Goal: Information Seeking & Learning: Find specific fact

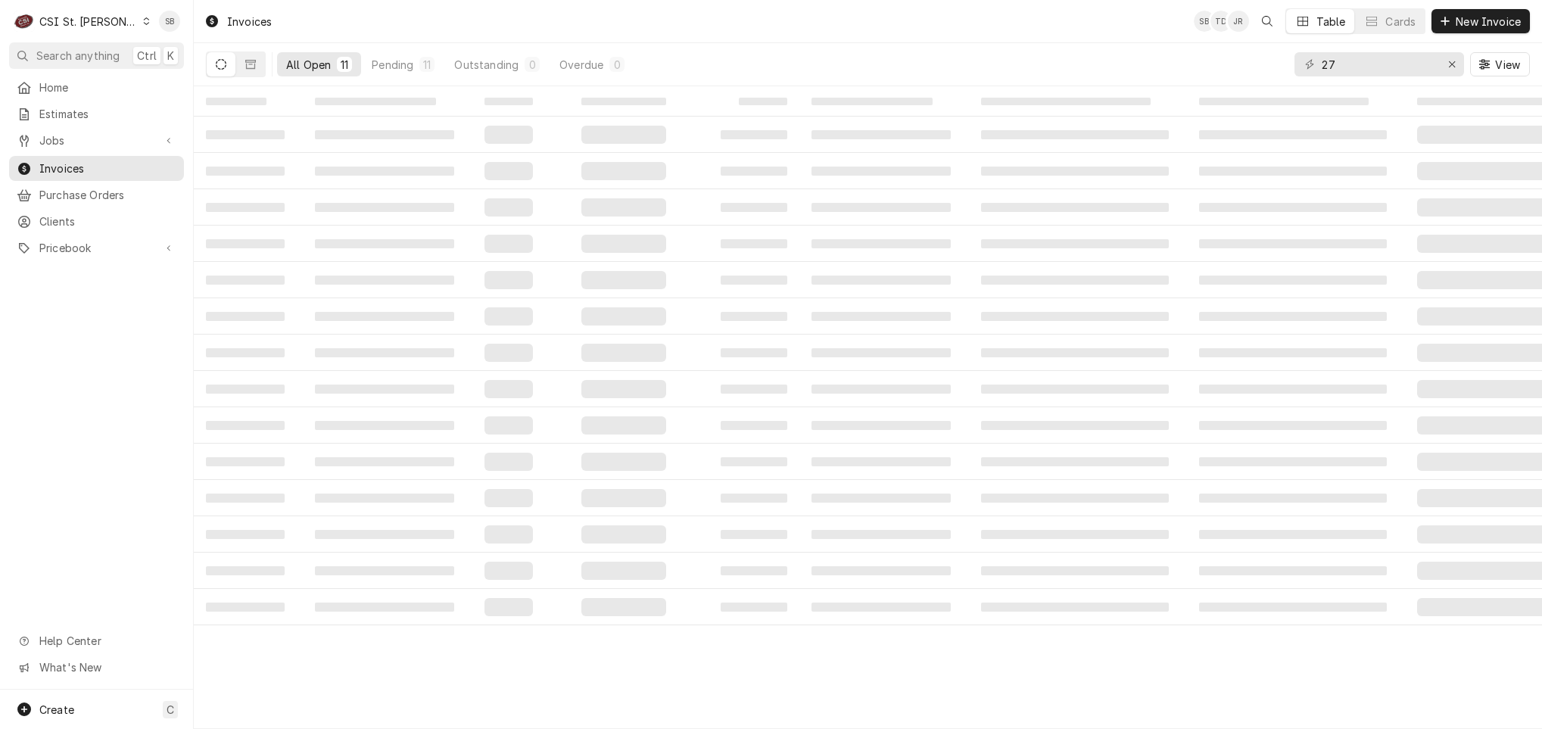
type input "7"
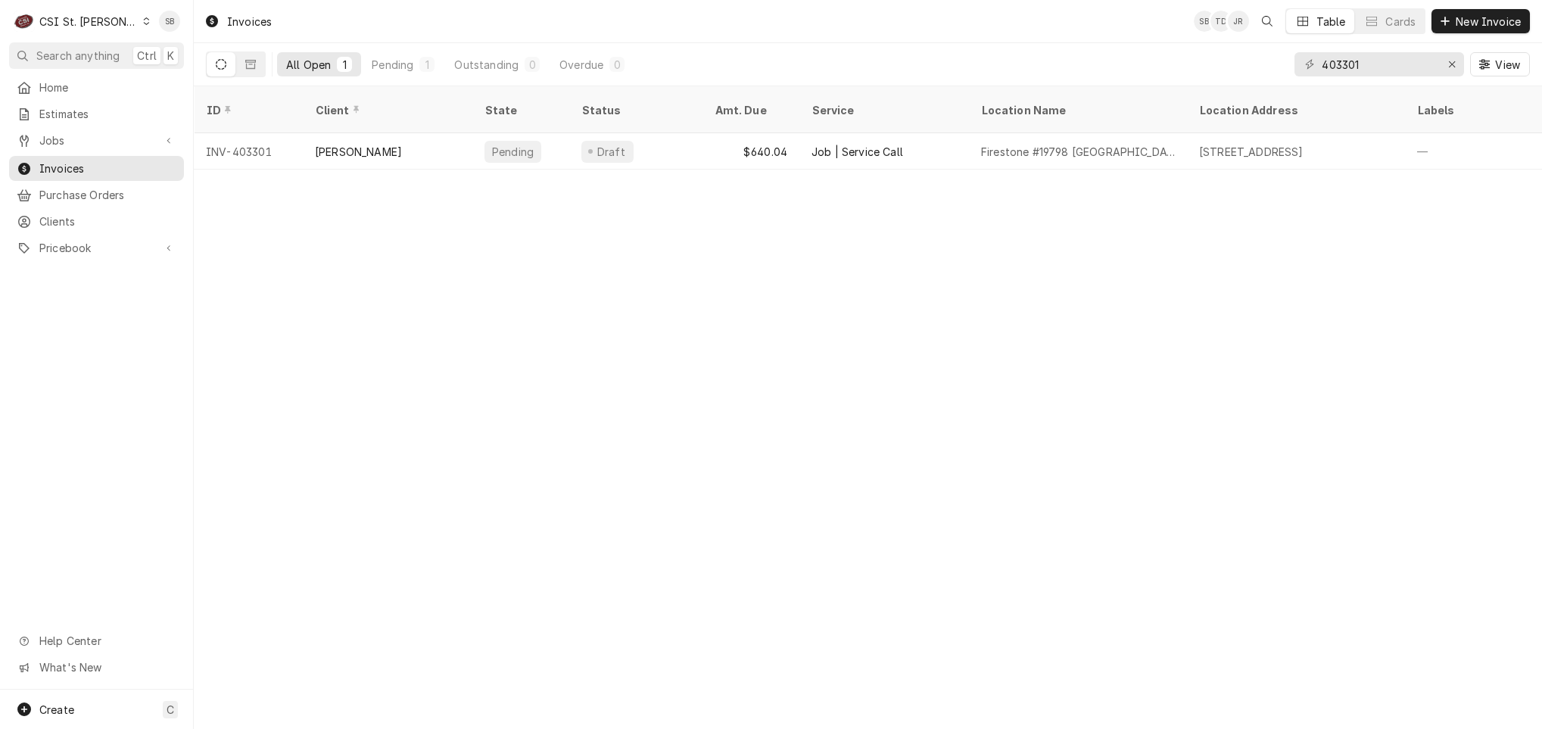
type input "403301"
click at [78, 162] on span "Invoices" at bounding box center [107, 168] width 137 height 16
click at [98, 33] on div "C CSI St. Louis" at bounding box center [82, 21] width 146 height 30
click at [161, 32] on div "CSI [US_STATE][GEOGRAPHIC_DATA]" at bounding box center [233, 31] width 200 height 16
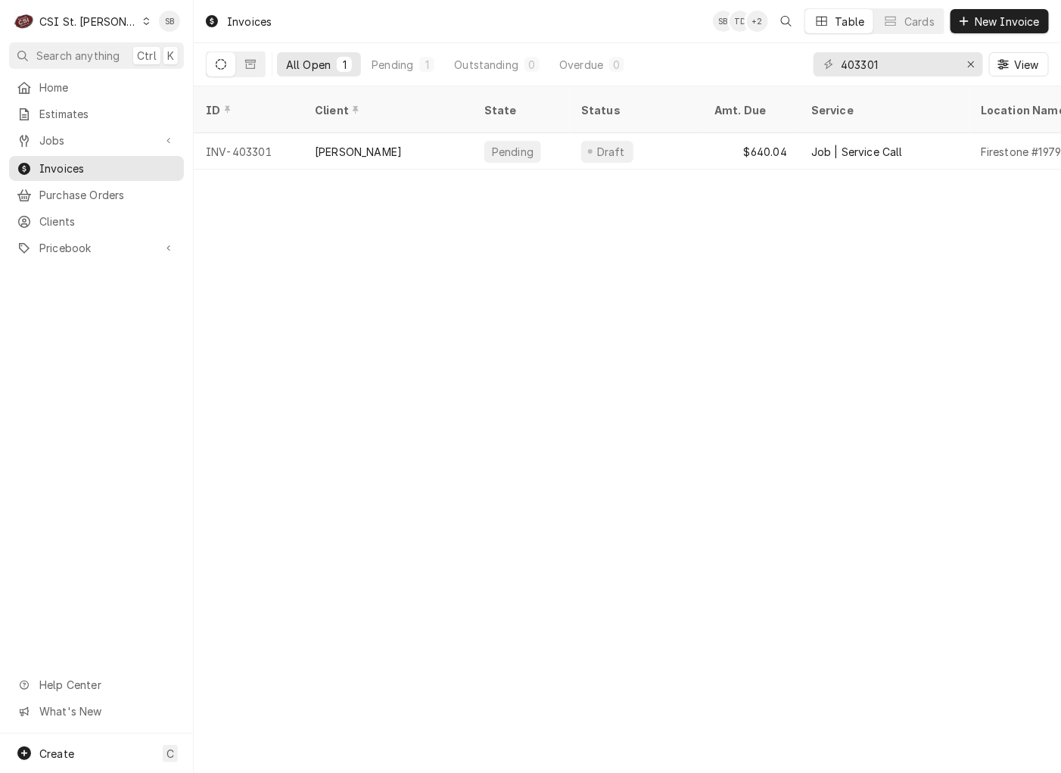
click at [73, 21] on div "CSI St. Louis" at bounding box center [88, 22] width 98 height 16
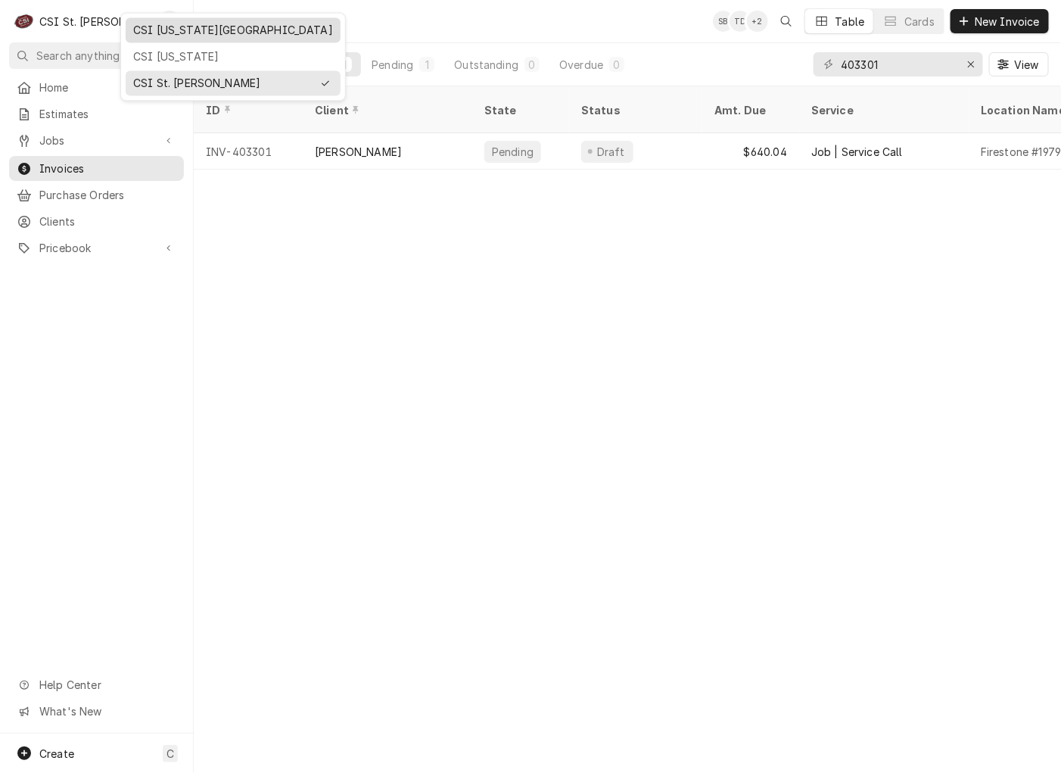
click at [141, 30] on div "CSI [US_STATE][GEOGRAPHIC_DATA]" at bounding box center [233, 31] width 200 height 16
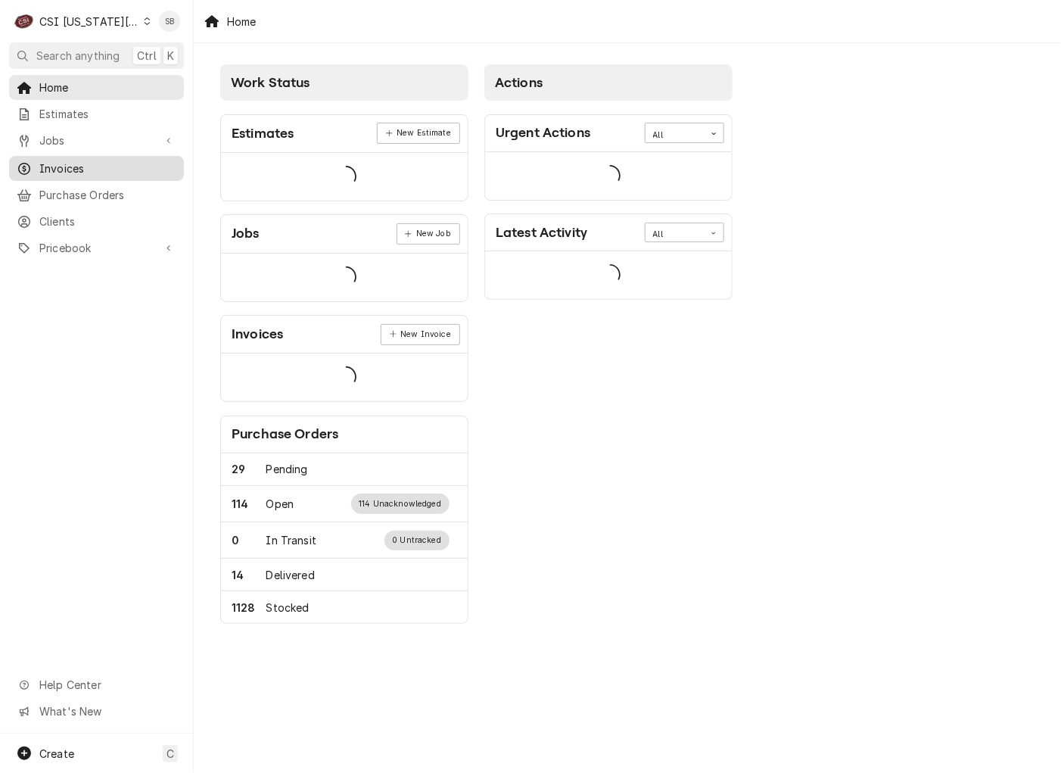
click at [79, 160] on span "Invoices" at bounding box center [107, 168] width 137 height 16
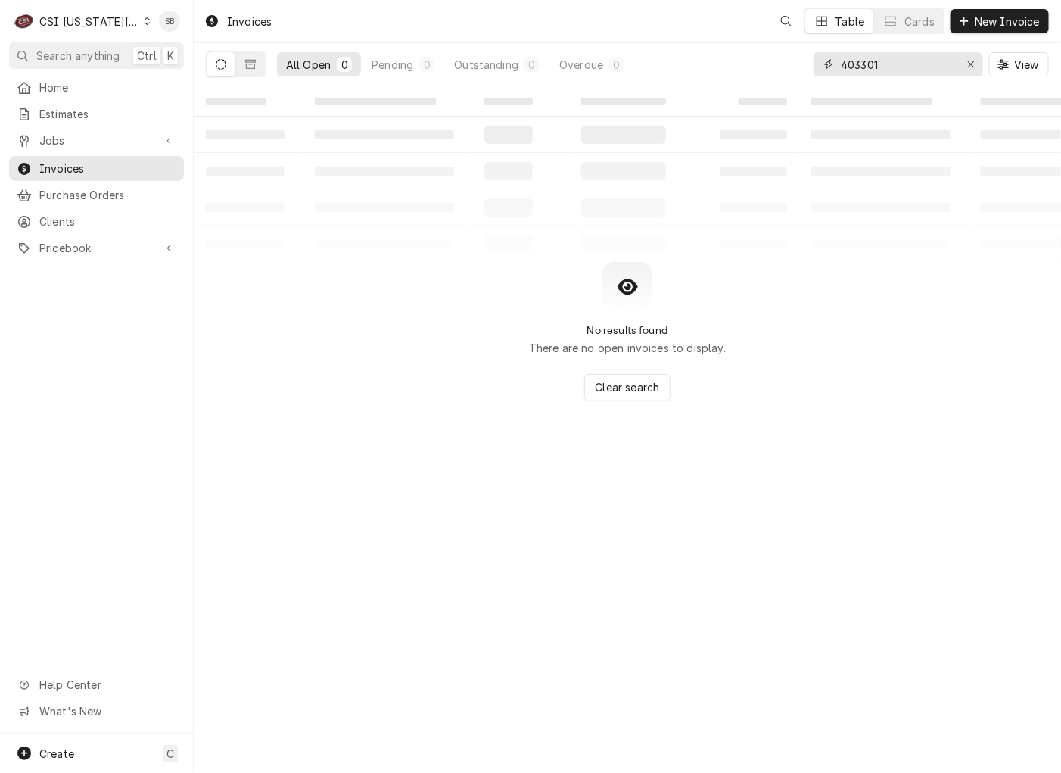
click at [854, 76] on input "403301" at bounding box center [898, 64] width 114 height 24
click at [854, 79] on div "403301 View" at bounding box center [931, 64] width 235 height 42
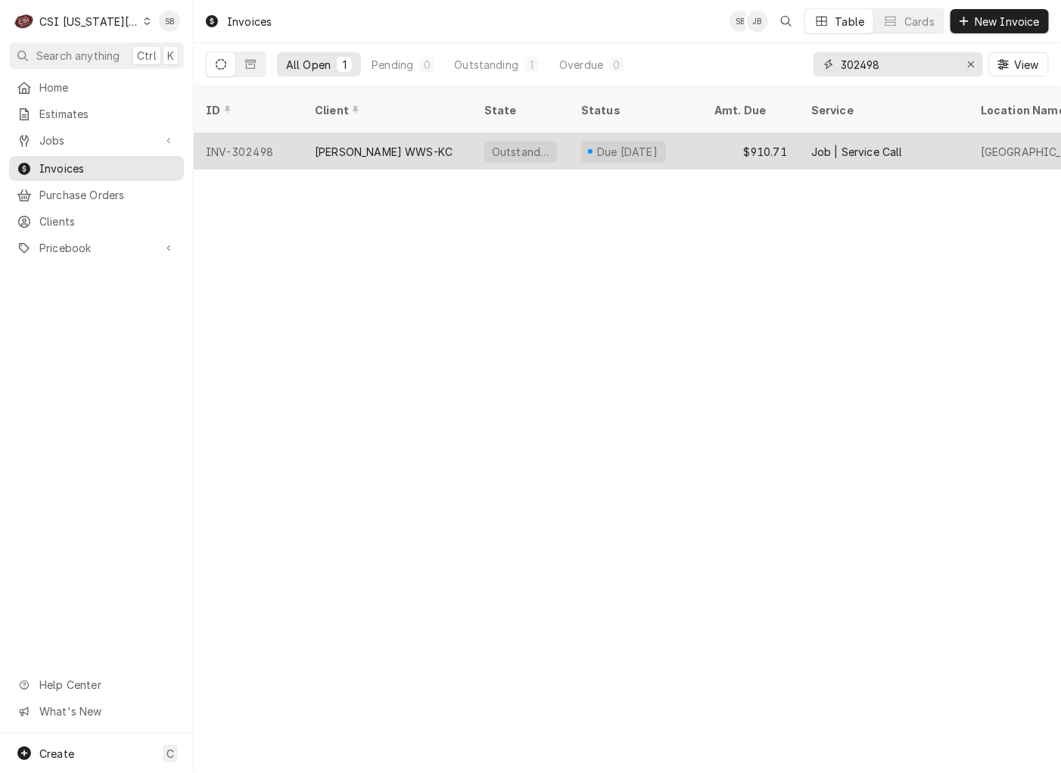
type input "302498"
click at [379, 143] on div "JACKSON WWS-KC" at bounding box center [388, 151] width 170 height 36
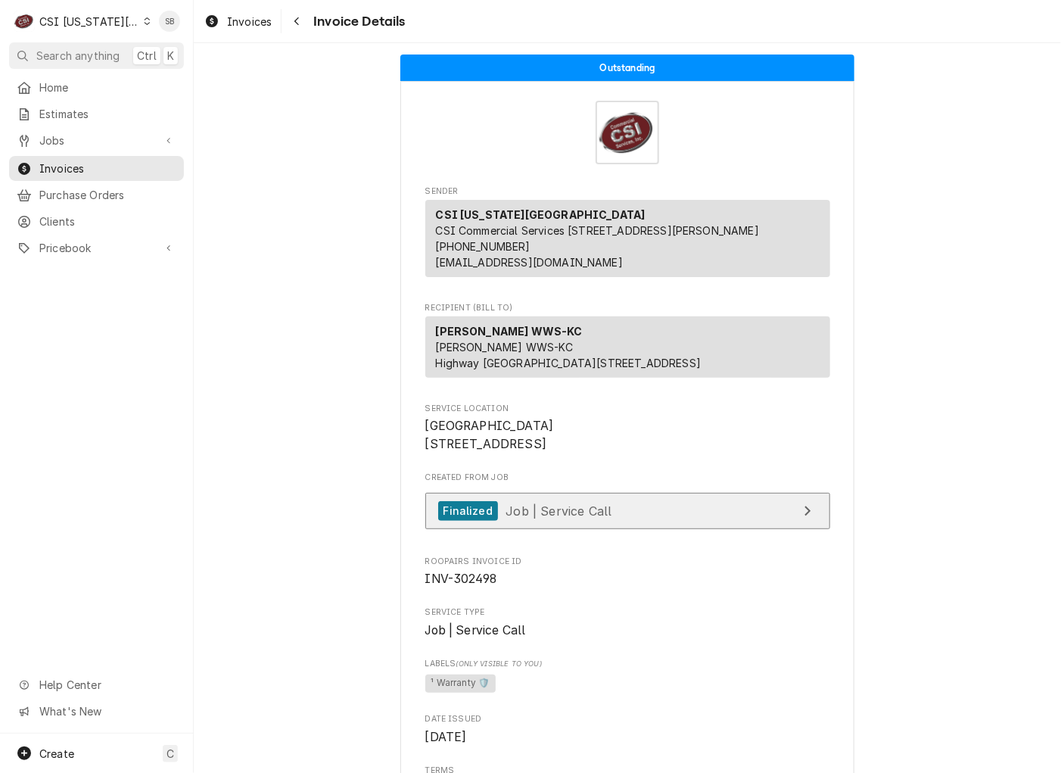
click at [586, 530] on link "Finalized Job | Service Call" at bounding box center [627, 511] width 405 height 37
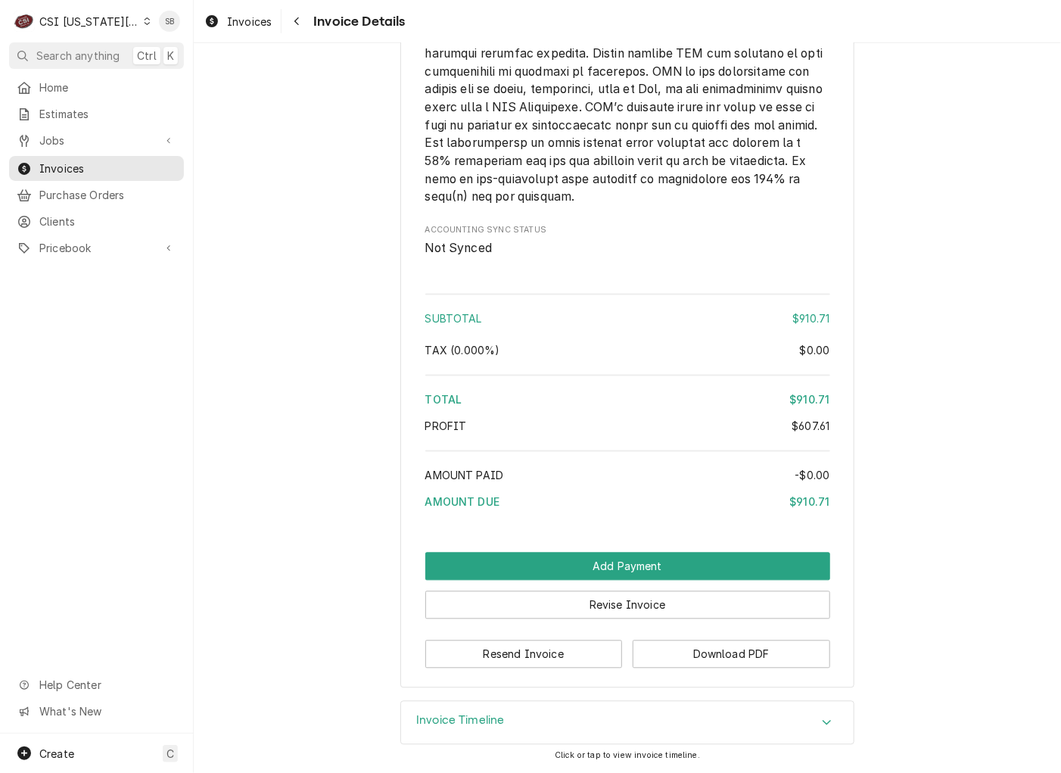
scroll to position [3006, 0]
click at [729, 652] on button "Download PDF" at bounding box center [732, 654] width 198 height 28
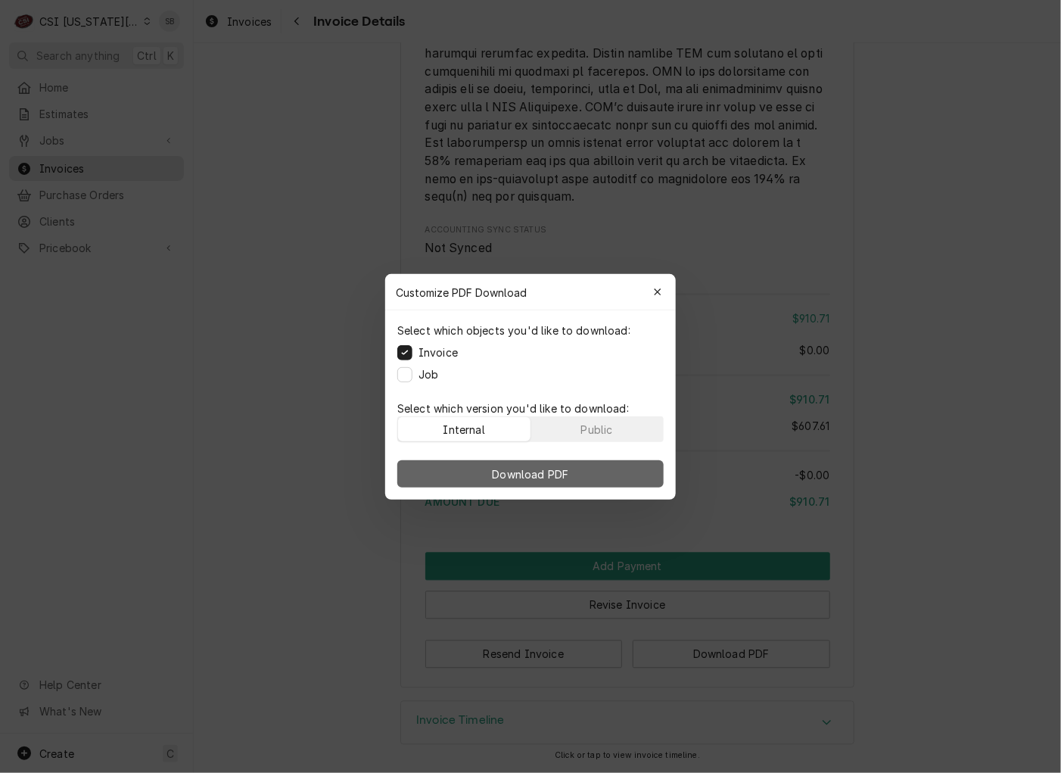
click at [538, 469] on span "Download PDF" at bounding box center [531, 473] width 83 height 16
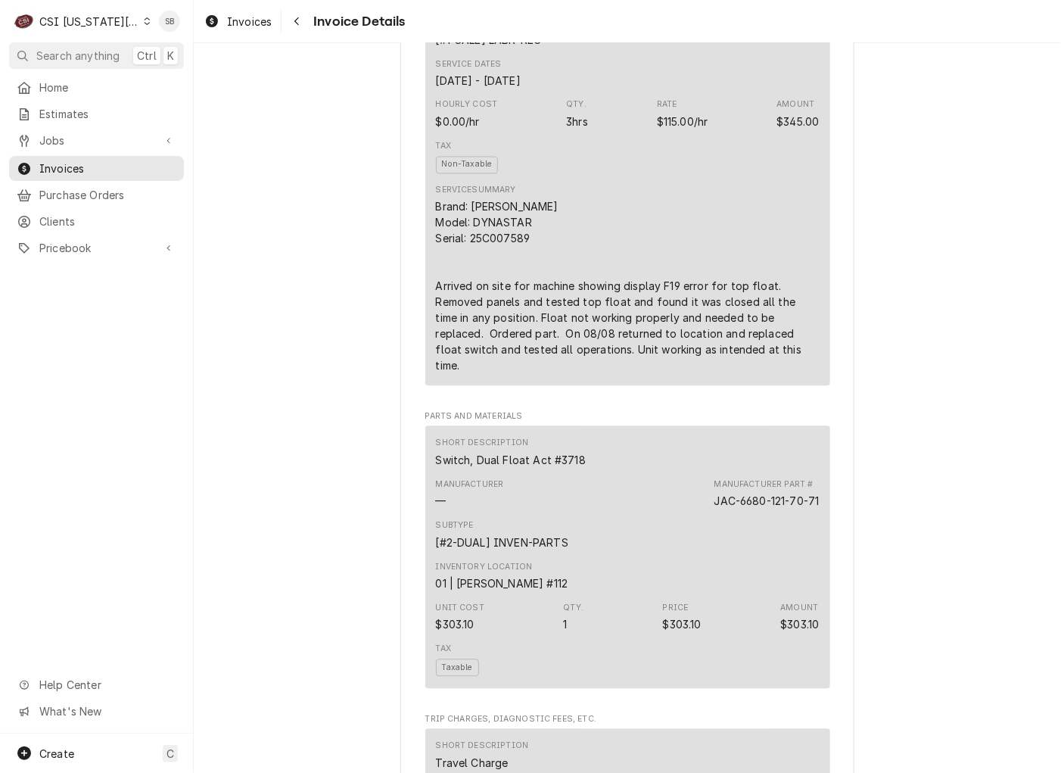
scroll to position [964, 0]
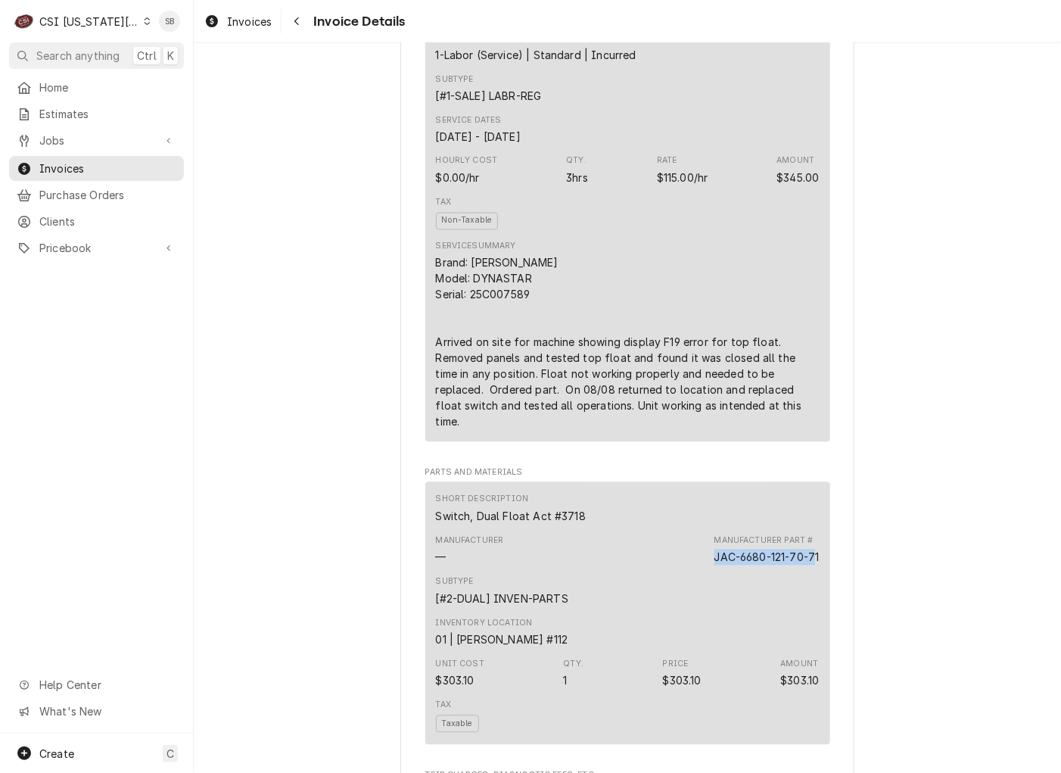
drag, startPoint x: 696, startPoint y: 591, endPoint x: 808, endPoint y: 600, distance: 113.1
click at [808, 571] on div "Manufacturer — Manufacturer Part # JAC-6680-121-70-71" at bounding box center [628, 550] width 384 height 41
click at [811, 600] on div "Short Description Switch, Dual Float Act #3718 Manufacturer — Manufacturer Part…" at bounding box center [627, 613] width 405 height 263
drag, startPoint x: 811, startPoint y: 595, endPoint x: 697, endPoint y: 598, distance: 114.3
click at [697, 598] on div "Short Description Switch, Dual Float Act #3718 Manufacturer — Manufacturer Part…" at bounding box center [627, 613] width 405 height 263
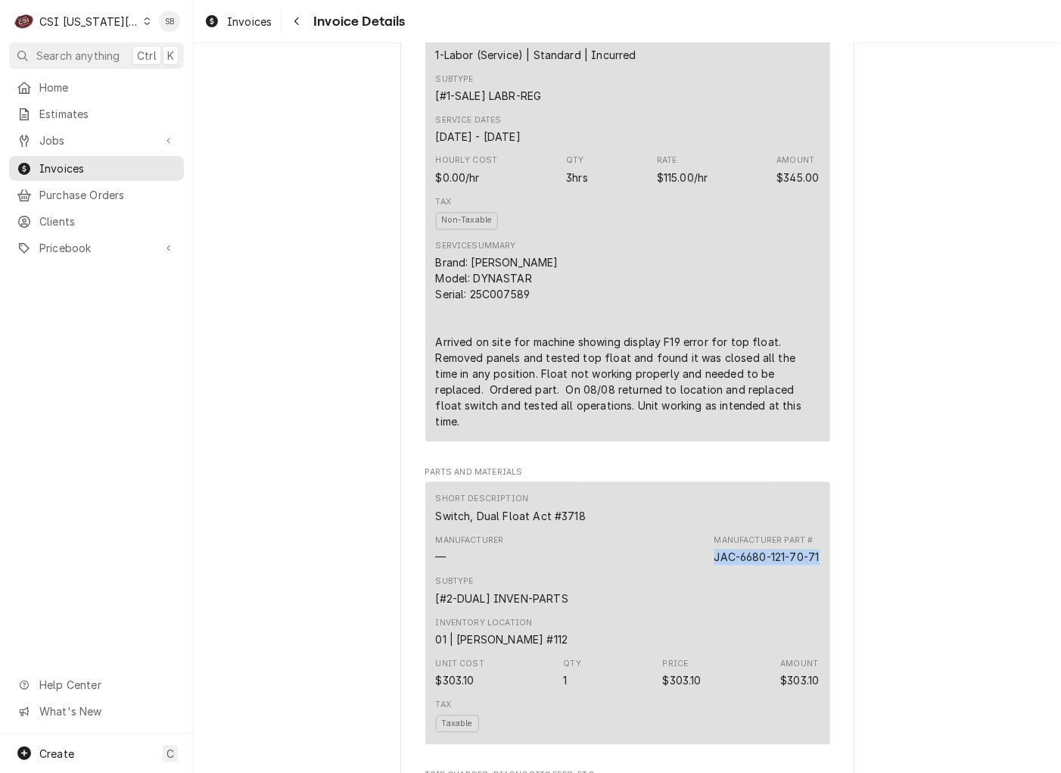
copy div "JAC-6680-121-70-71"
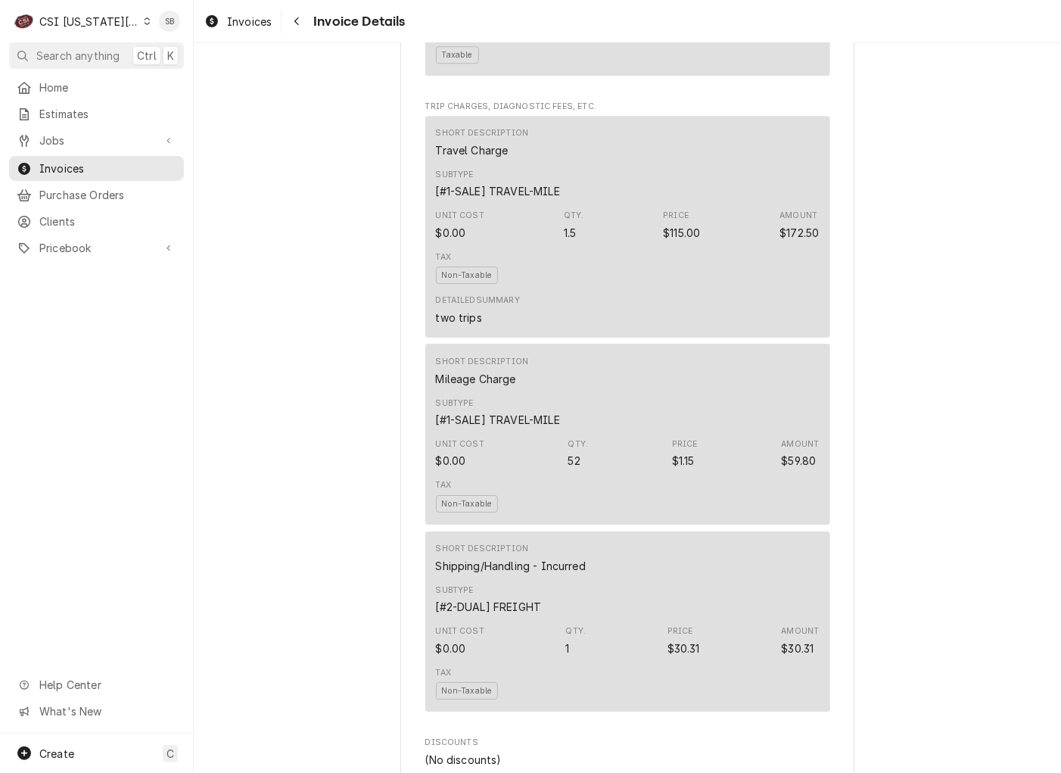
scroll to position [1758, 0]
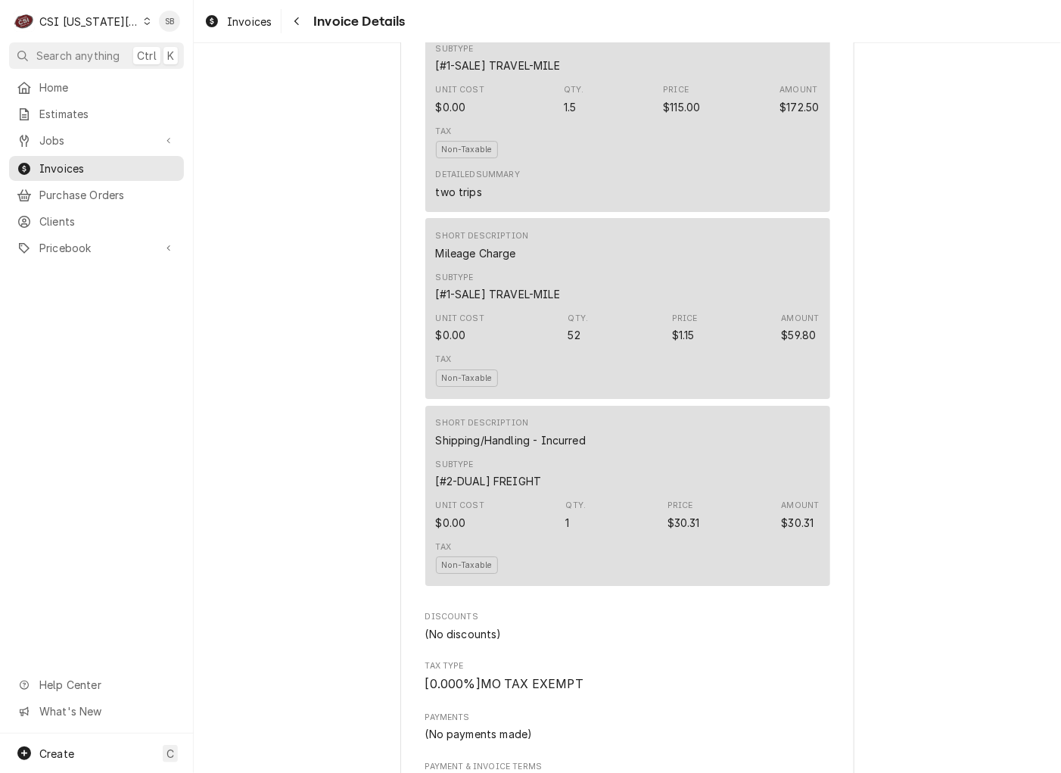
click at [716, 535] on div "Unit Cost $0.00 Qty. 1 Price $30.31 Amount $30.31" at bounding box center [628, 514] width 384 height 41
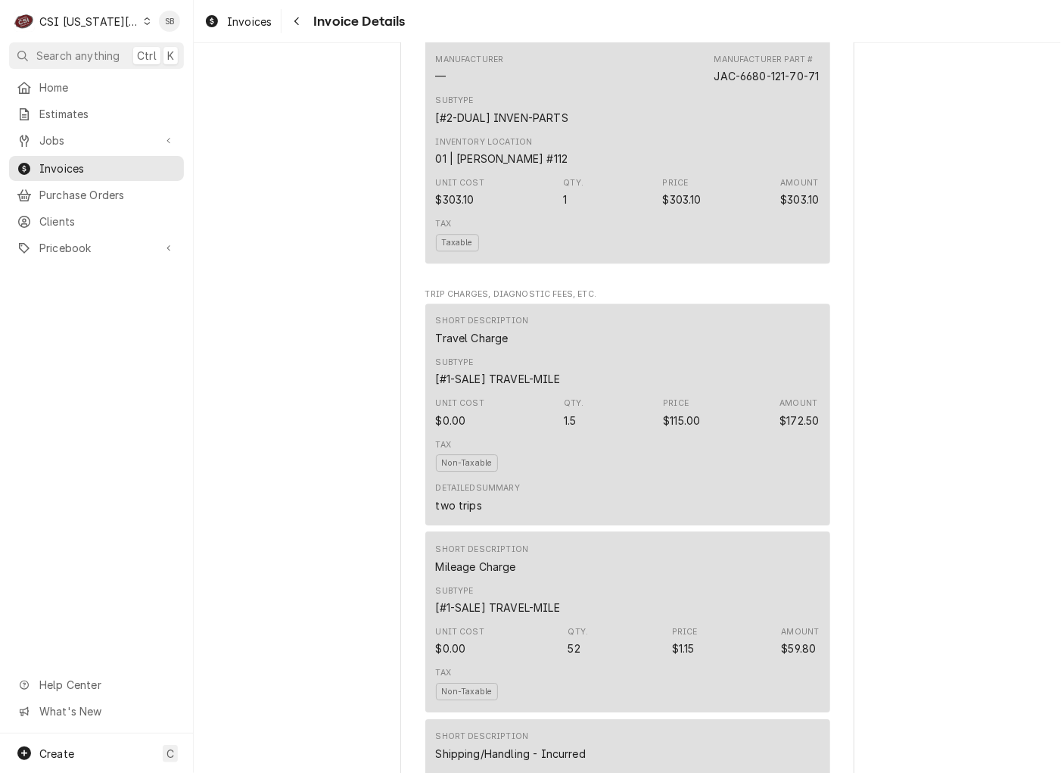
scroll to position [1418, 0]
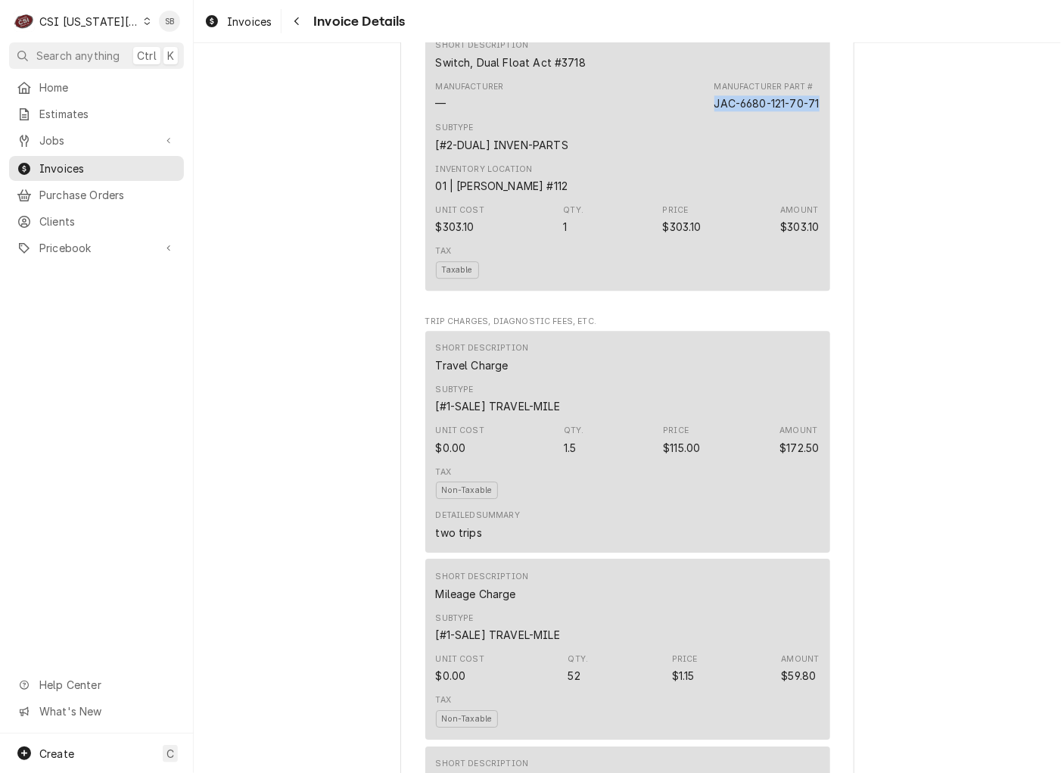
drag, startPoint x: 705, startPoint y: 139, endPoint x: 873, endPoint y: 179, distance: 172.9
click at [924, 144] on div "Outstanding Sender CSI [US_STATE] City CSI Commercial Services [STREET_ADDRESS]…" at bounding box center [627, 439] width 867 height 3629
copy div "JAC-6680-121-70-71"
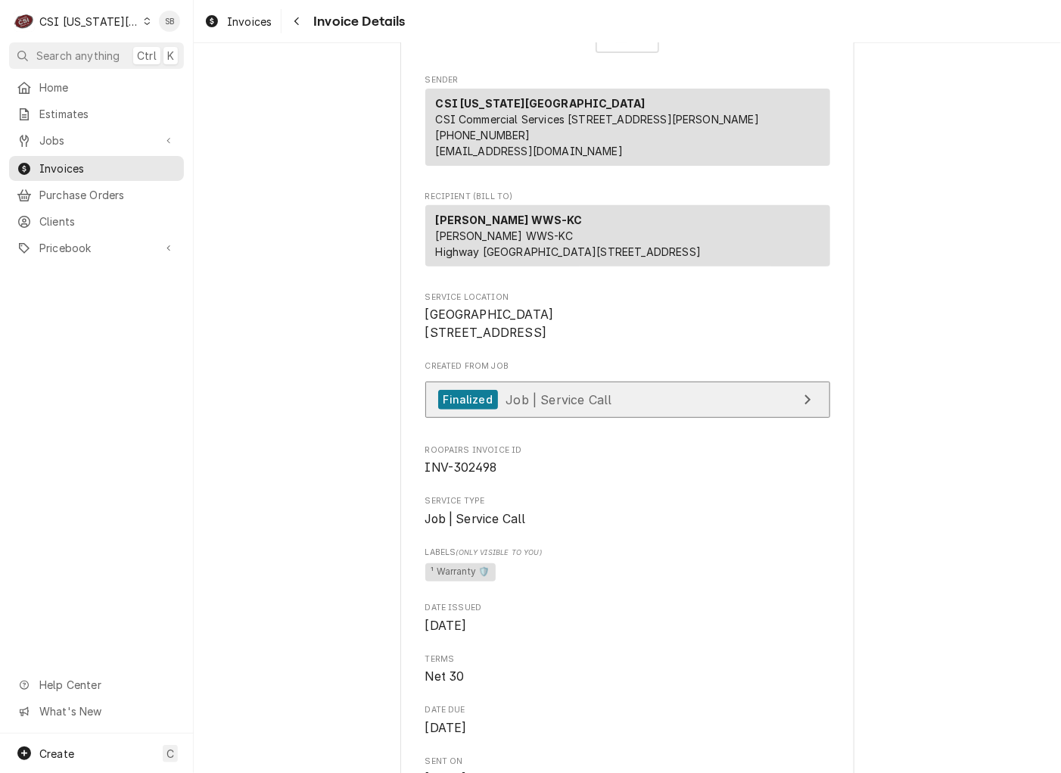
scroll to position [0, 0]
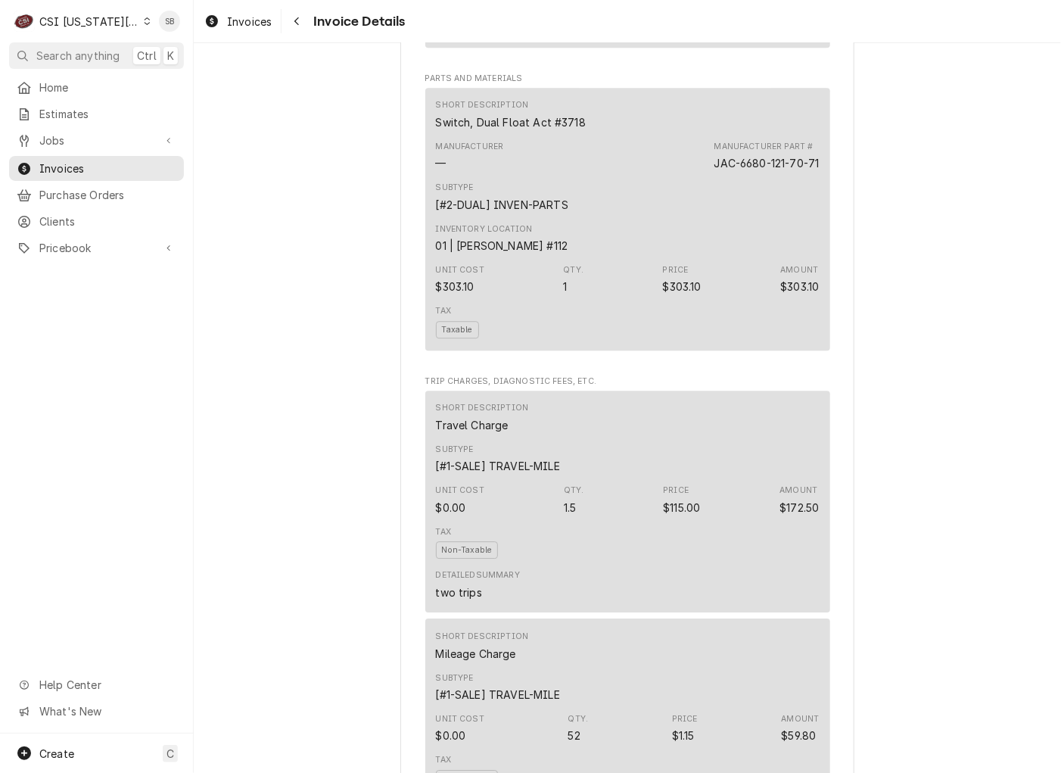
scroll to position [1249, 0]
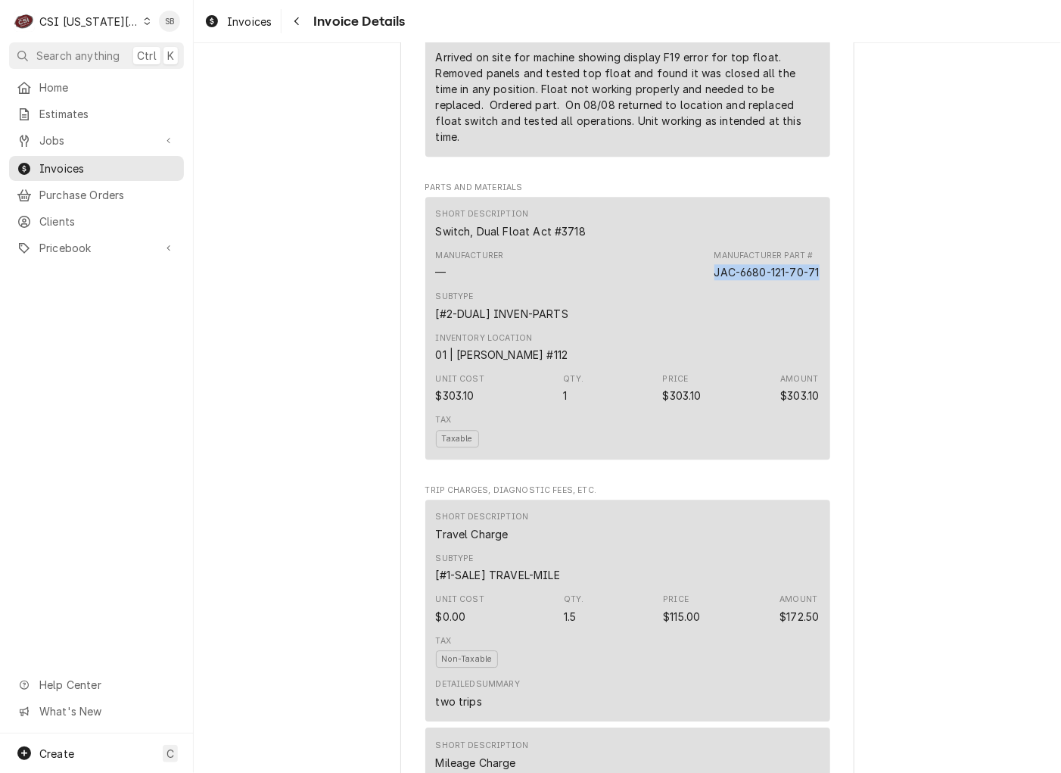
drag, startPoint x: 706, startPoint y: 307, endPoint x: 829, endPoint y: 312, distance: 122.7
click at [829, 312] on div "Sender CSI [US_STATE] City CSI Commercial Services Inc1021 [GEOGRAPHIC_DATA] Ji…" at bounding box center [627, 621] width 454 height 3579
copy div "JAC-6680-121-70-71"
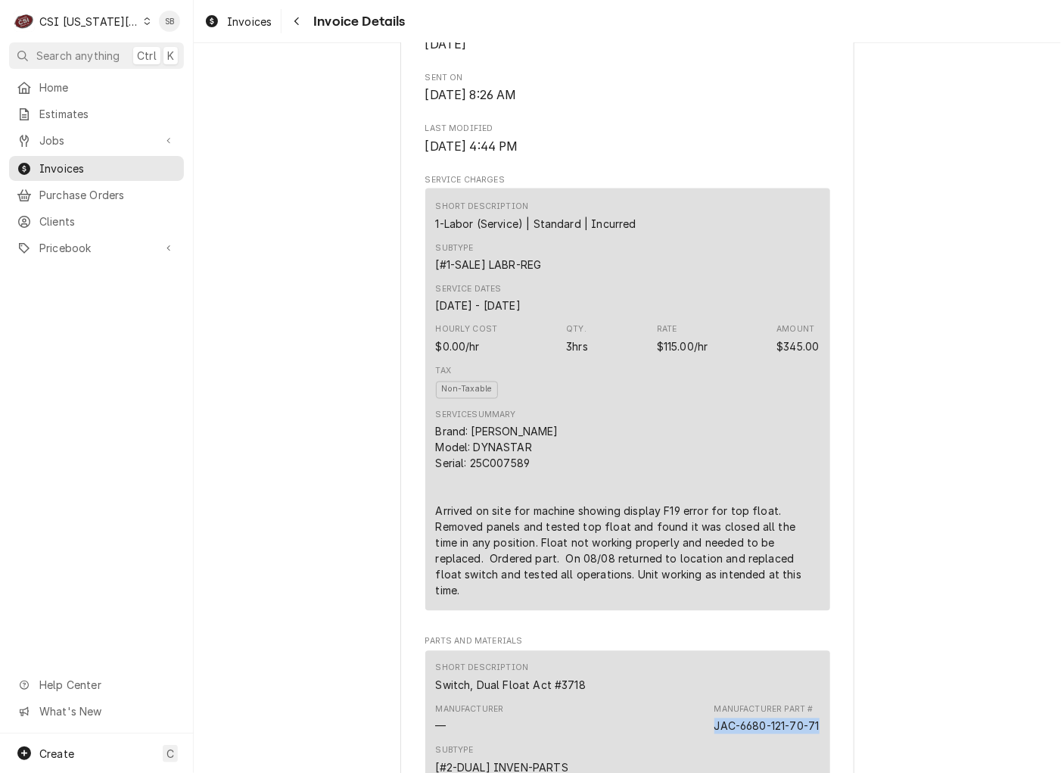
scroll to position [0, 0]
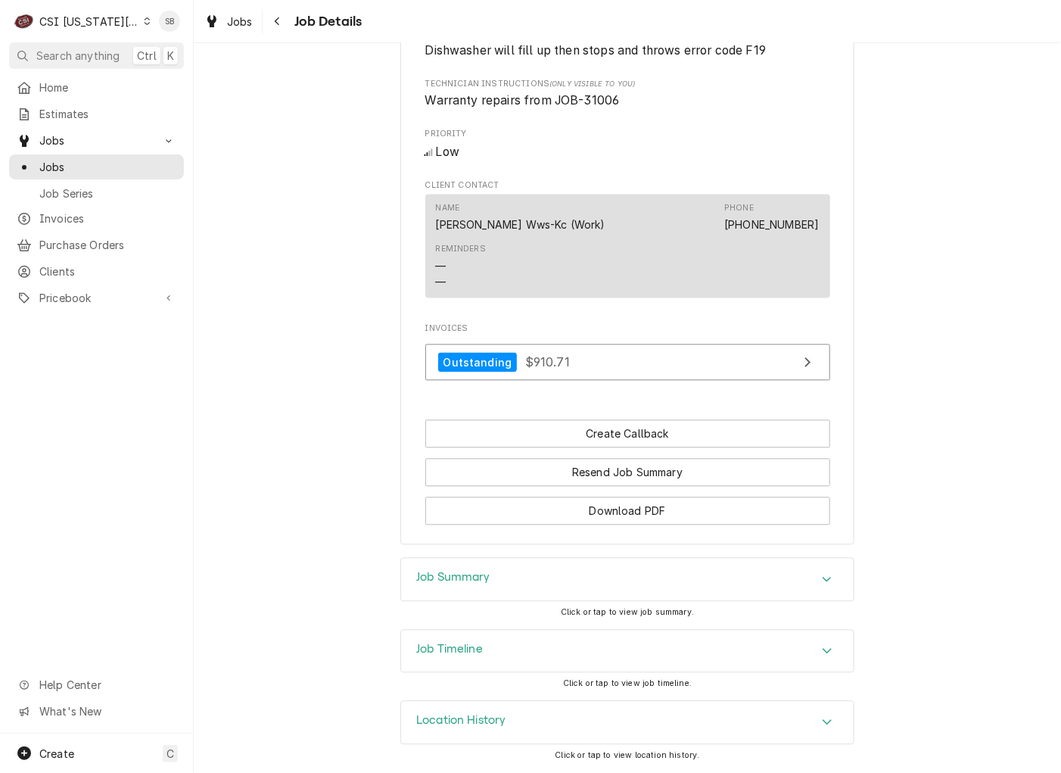
click at [588, 572] on div "Job Summary" at bounding box center [627, 580] width 453 height 42
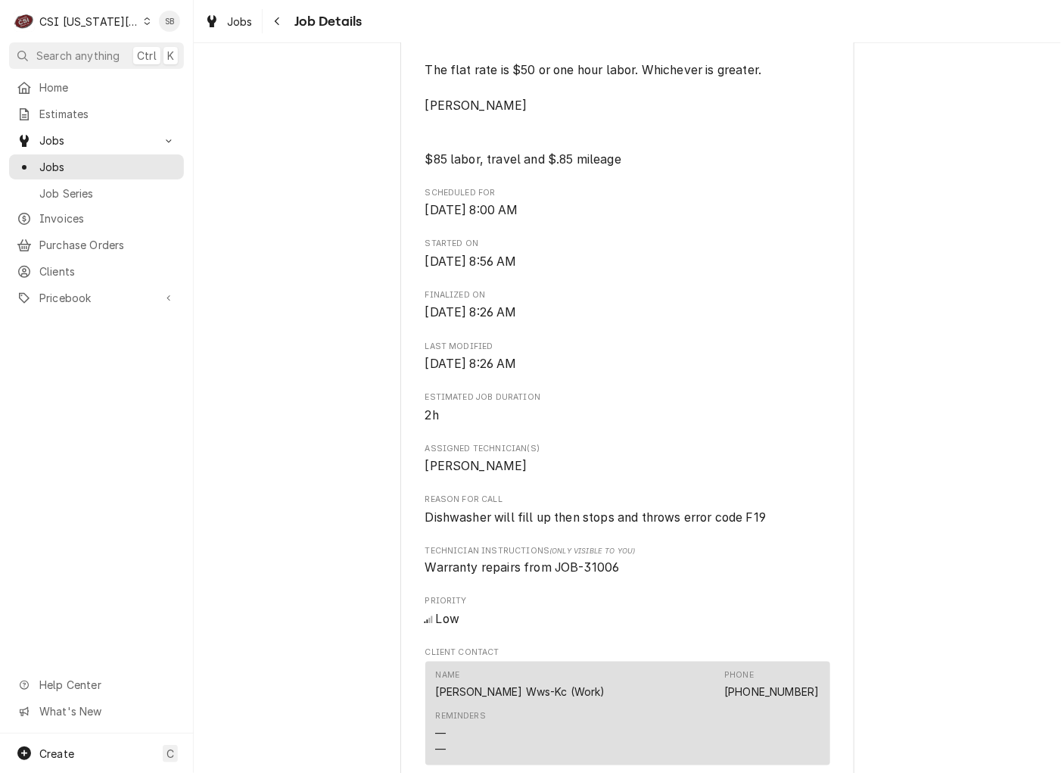
scroll to position [634, 0]
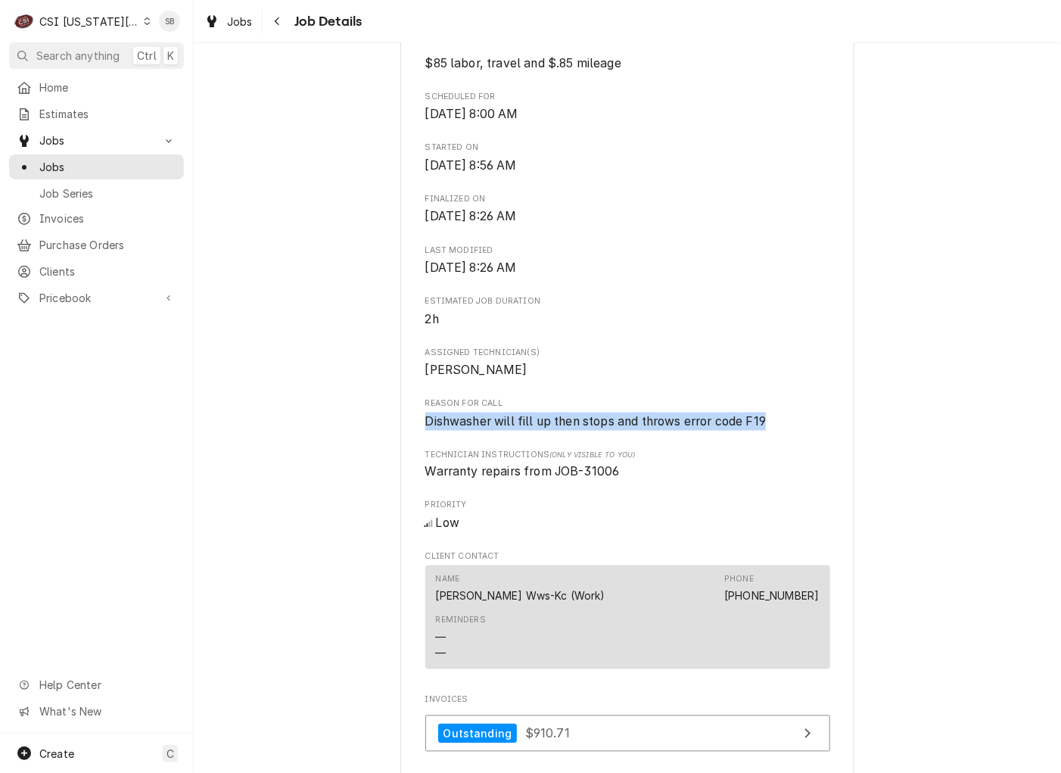
drag, startPoint x: 409, startPoint y: 429, endPoint x: 788, endPoint y: 425, distance: 378.5
click at [788, 425] on div "JACKSON WWS-KC Raytown Chapel Church / 5413 Blue Ridge Cutoff, Raytown, MO 6413…" at bounding box center [627, 189] width 454 height 1453
copy span "Dishwasher will fill up then stops and throws error code F19"
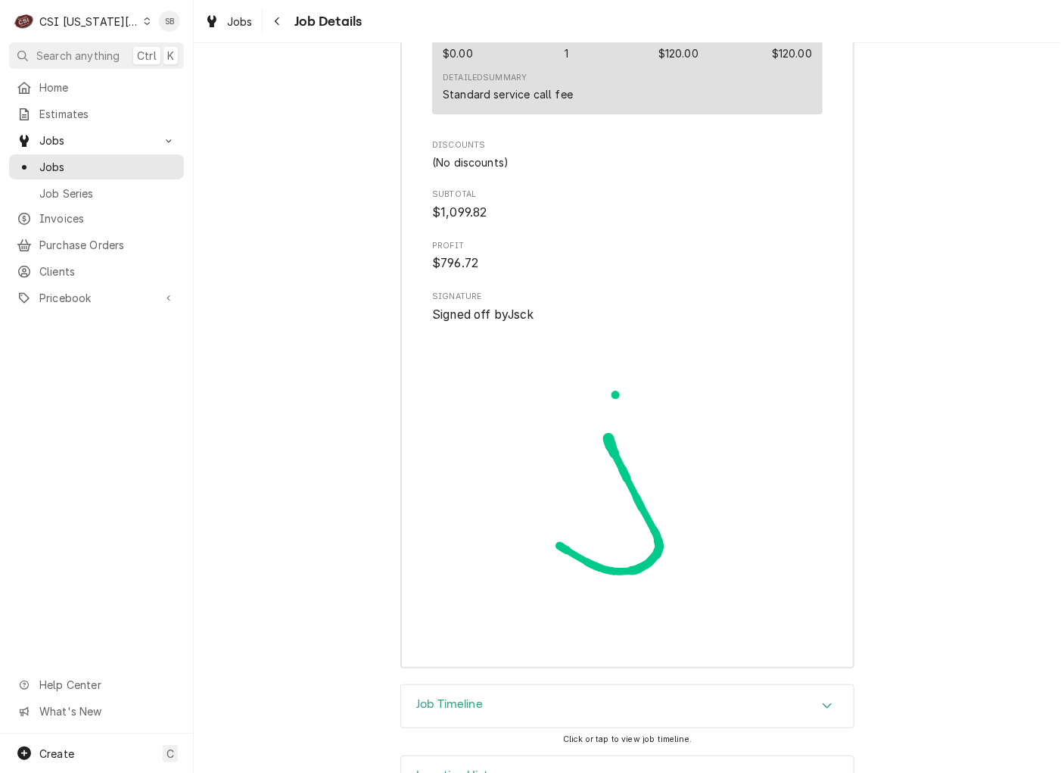
scroll to position [4267, 0]
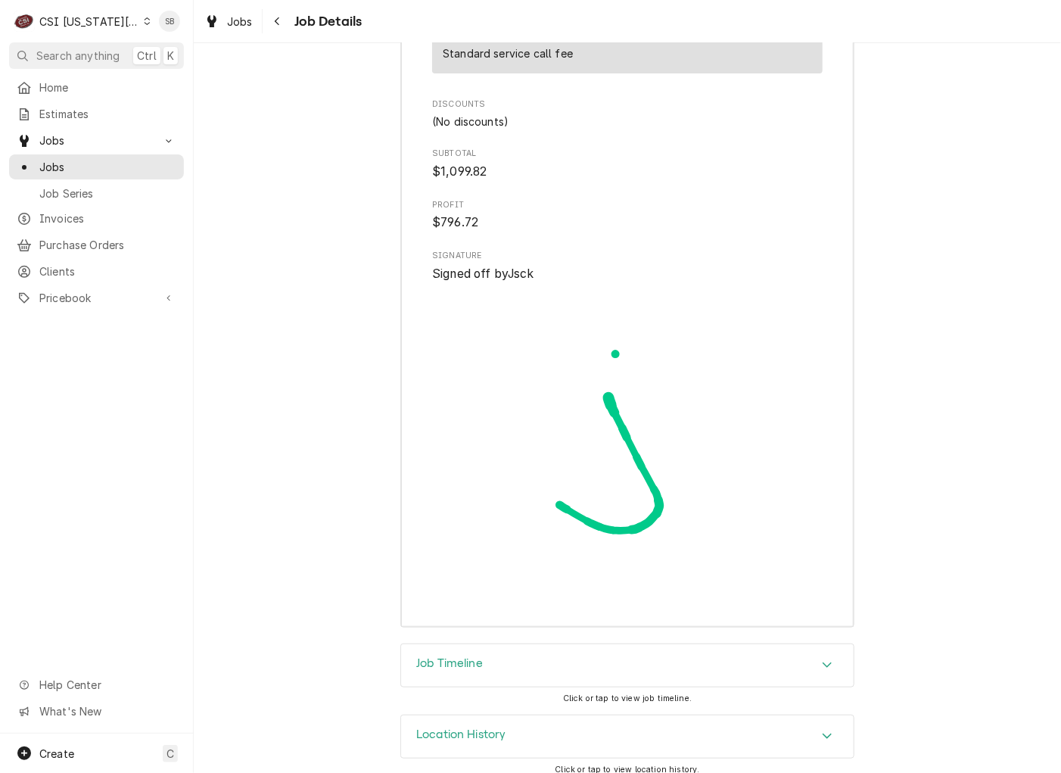
click at [606, 656] on div "Job Timeline" at bounding box center [627, 665] width 453 height 42
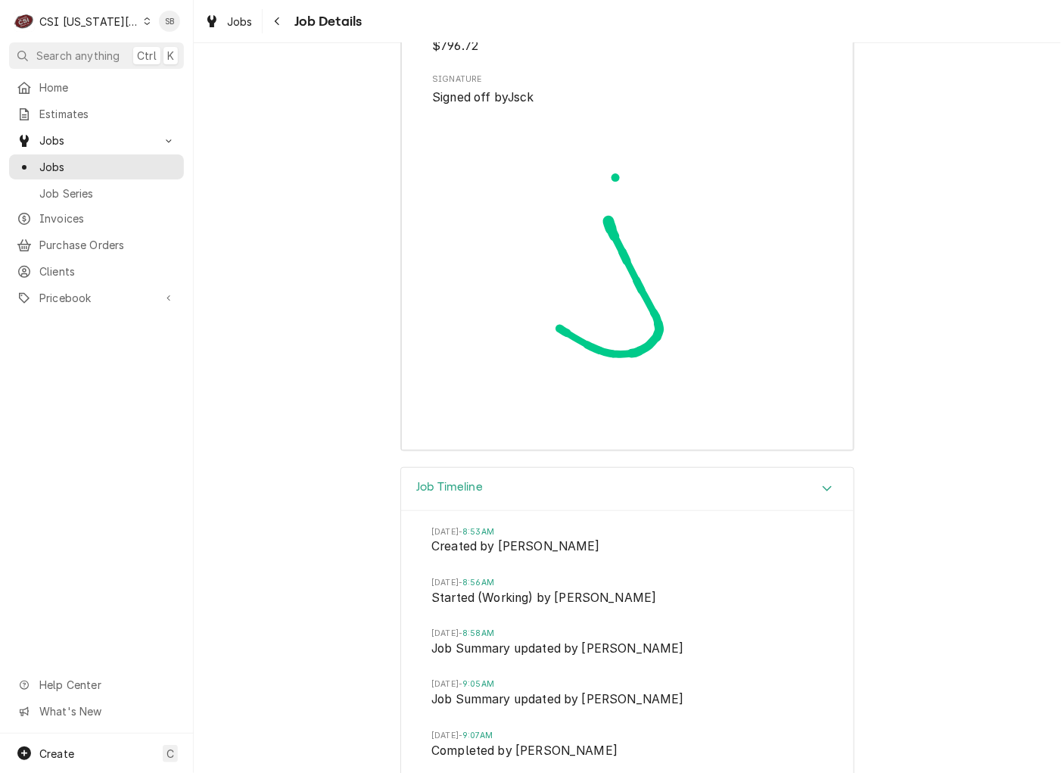
scroll to position [4612, 0]
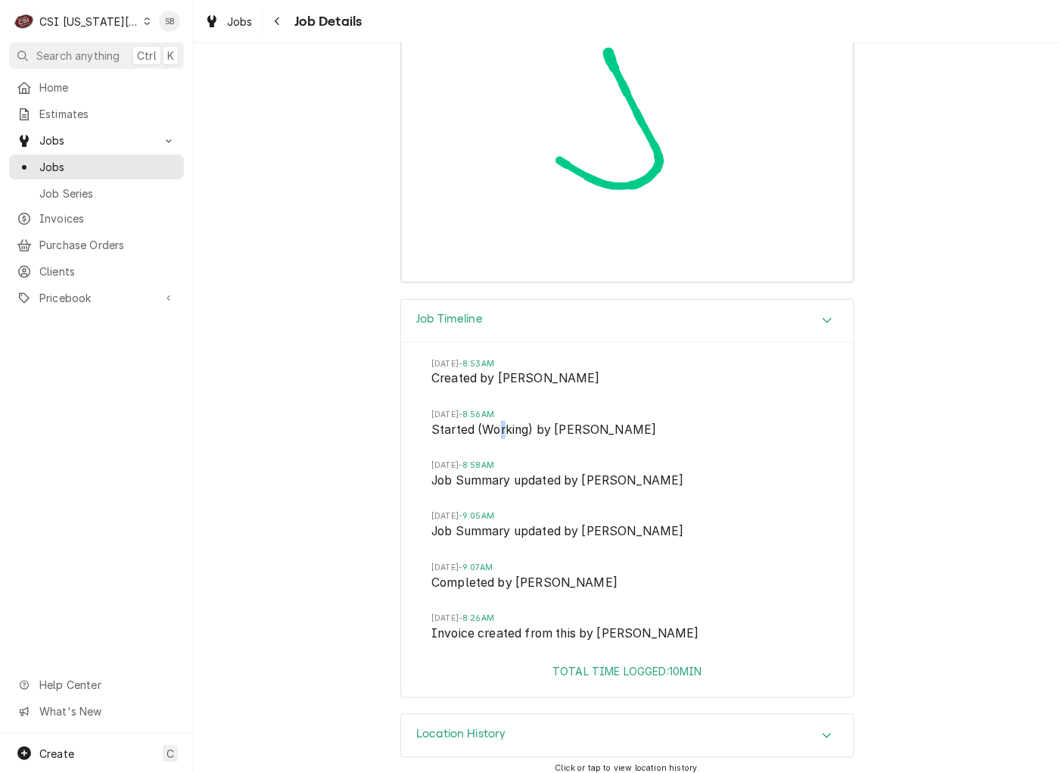
click at [495, 422] on span "Started (Working) by Robert Mendon" at bounding box center [627, 431] width 392 height 21
click at [489, 423] on span "Started (Working) by Robert Mendon" at bounding box center [627, 431] width 392 height 21
drag, startPoint x: 466, startPoint y: 571, endPoint x: 498, endPoint y: 571, distance: 31.8
click at [498, 574] on span "Completed by Robert Mendon" at bounding box center [627, 584] width 392 height 21
drag, startPoint x: 498, startPoint y: 571, endPoint x: 439, endPoint y: 571, distance: 59.0
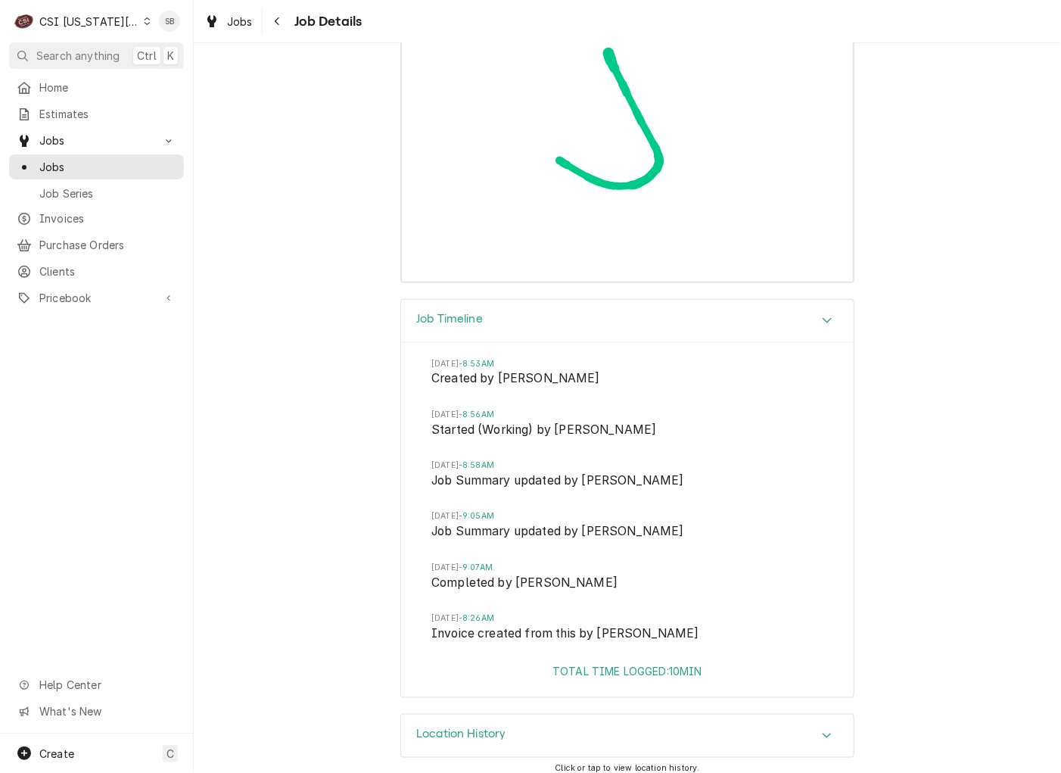
click at [439, 574] on span "Completed by Robert Mendon" at bounding box center [627, 584] width 392 height 21
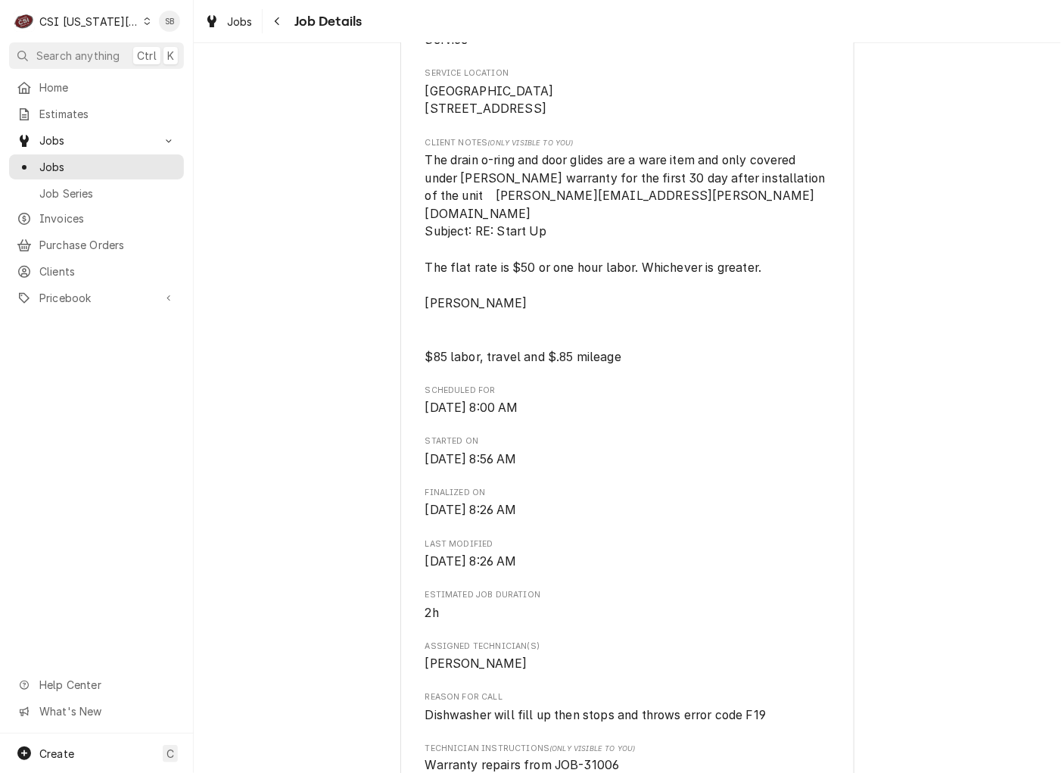
scroll to position [0, 0]
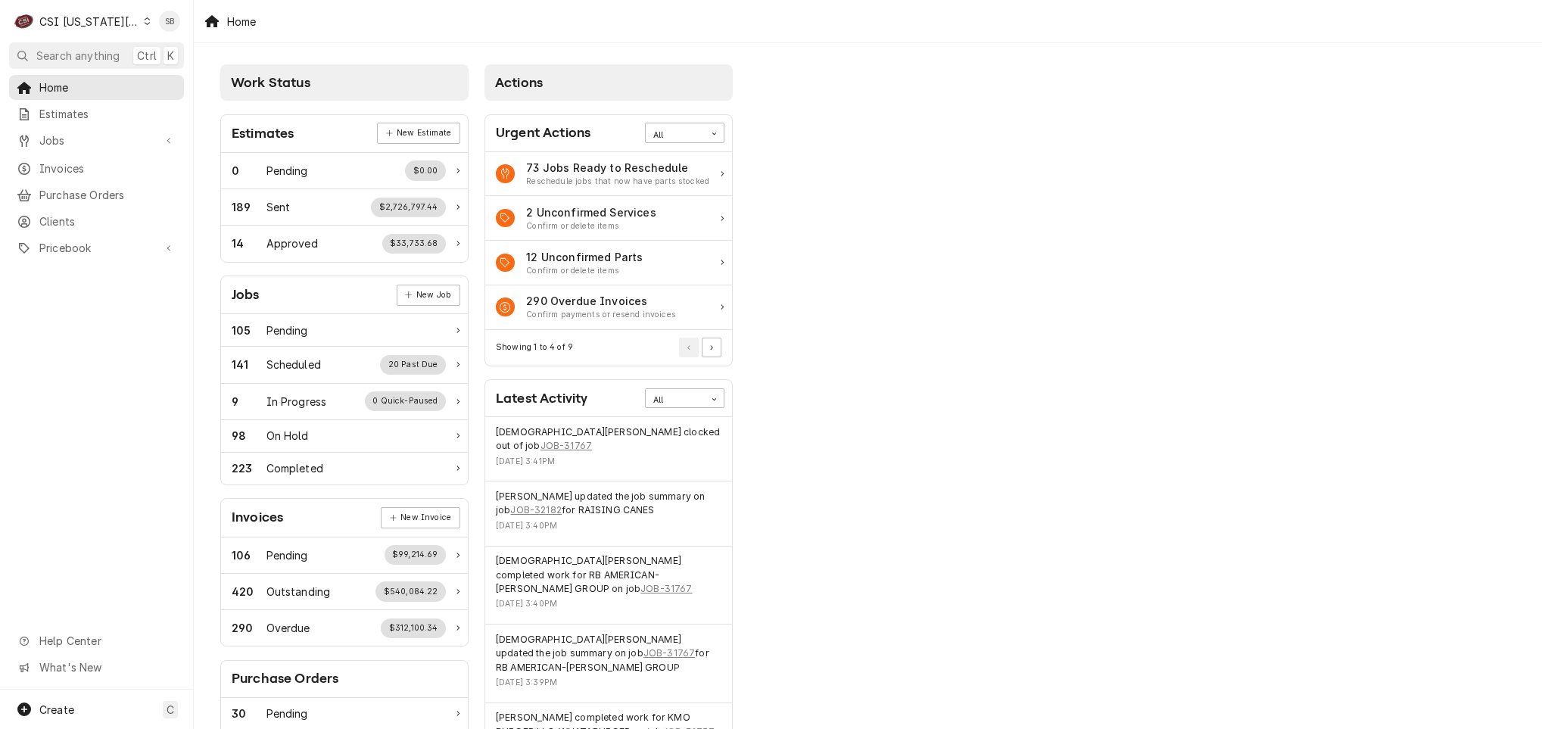
click at [139, 18] on div "C CSI Kansas City" at bounding box center [82, 21] width 146 height 30
drag, startPoint x: 161, startPoint y: 67, endPoint x: 167, endPoint y: 77, distance: 11.8
click at [167, 79] on span "Home" at bounding box center [107, 87] width 137 height 16
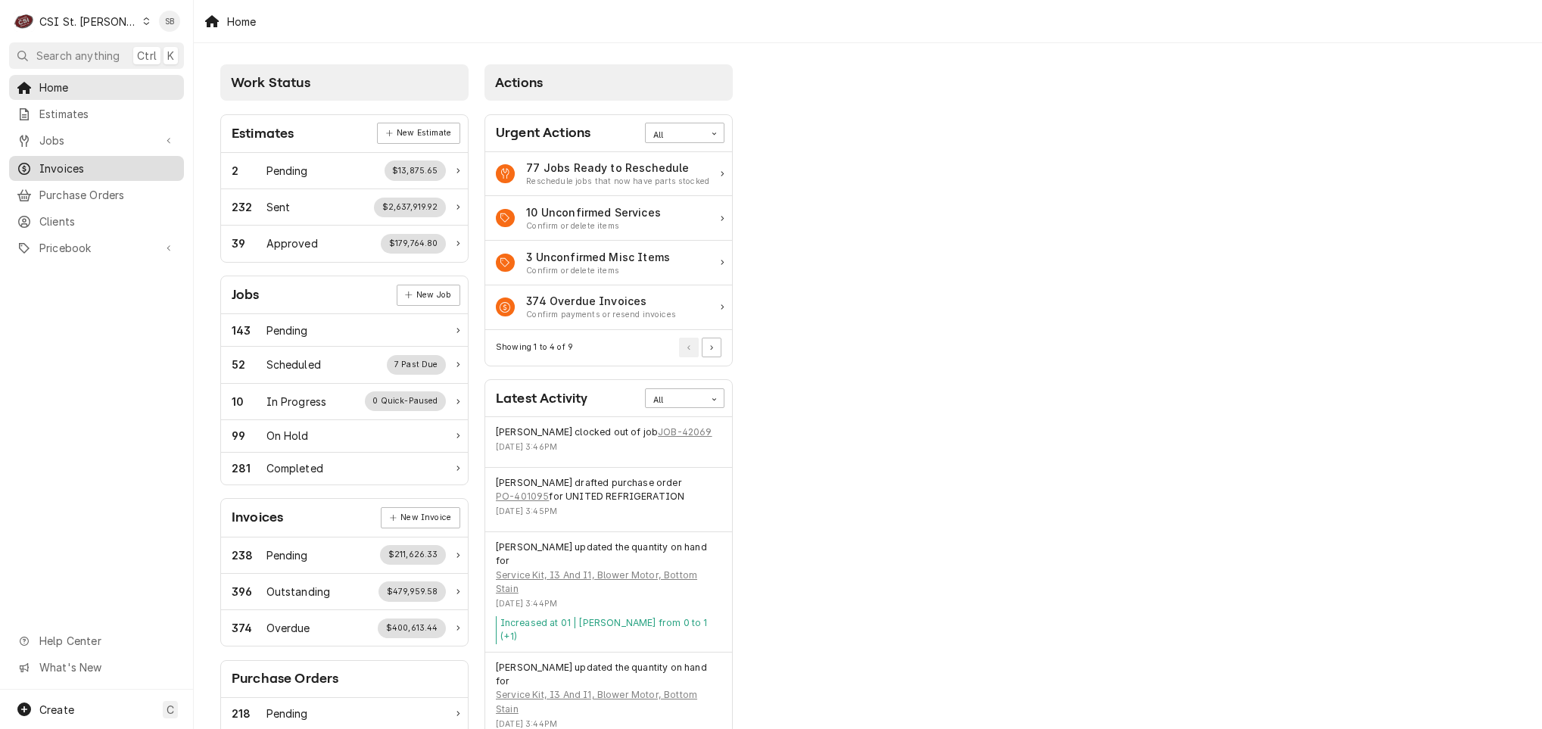
click at [64, 160] on span "Invoices" at bounding box center [107, 168] width 137 height 16
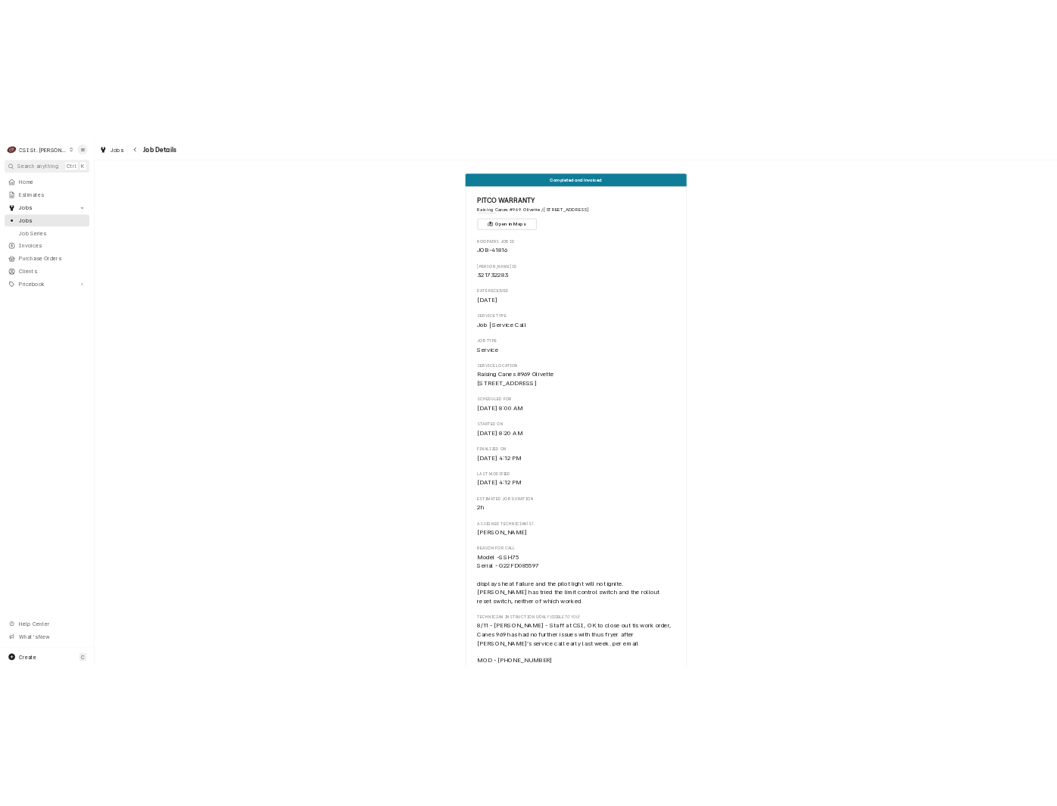
scroll to position [3618, 0]
